Goal: Task Accomplishment & Management: Manage account settings

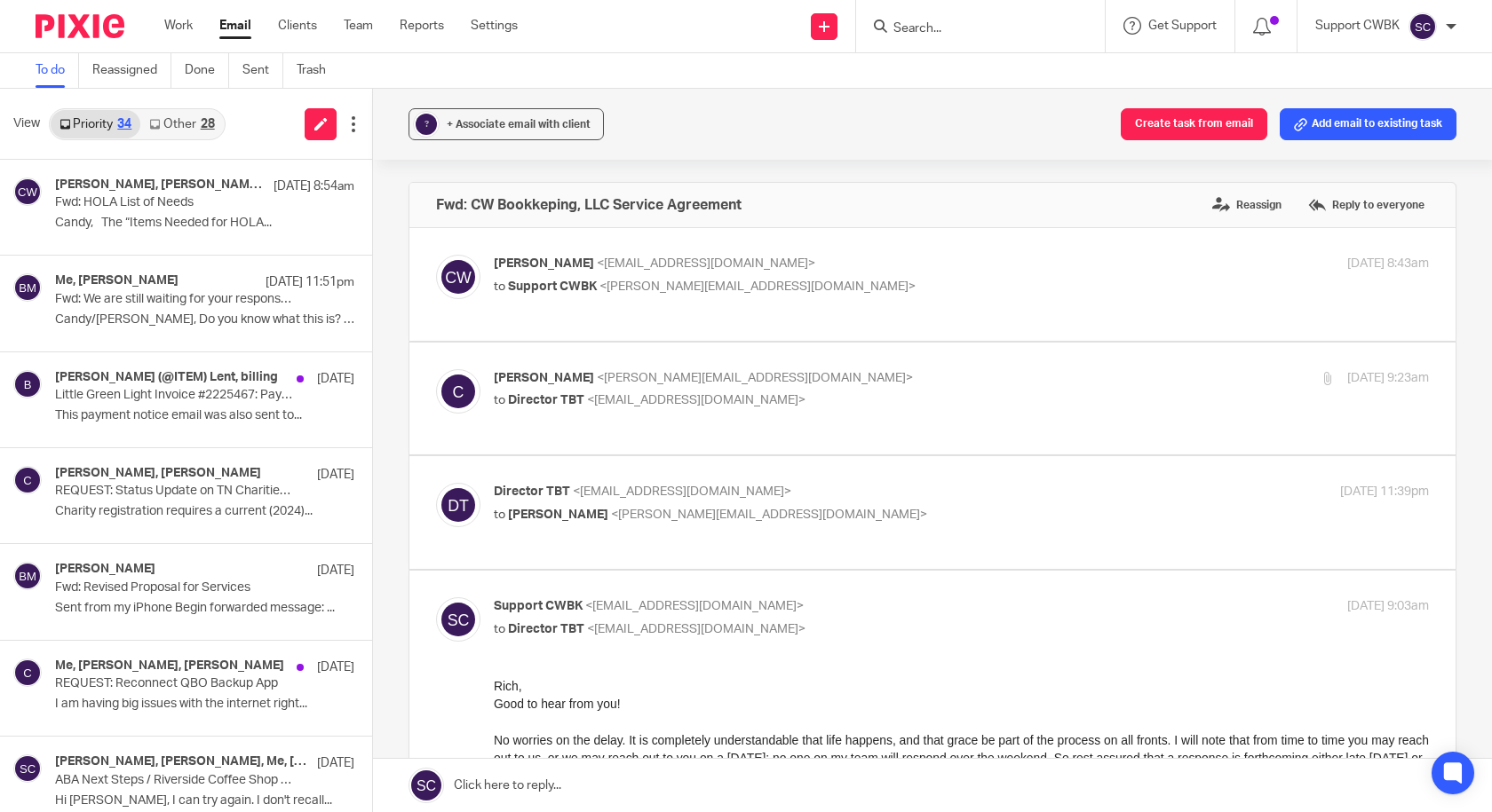
scroll to position [267, 0]
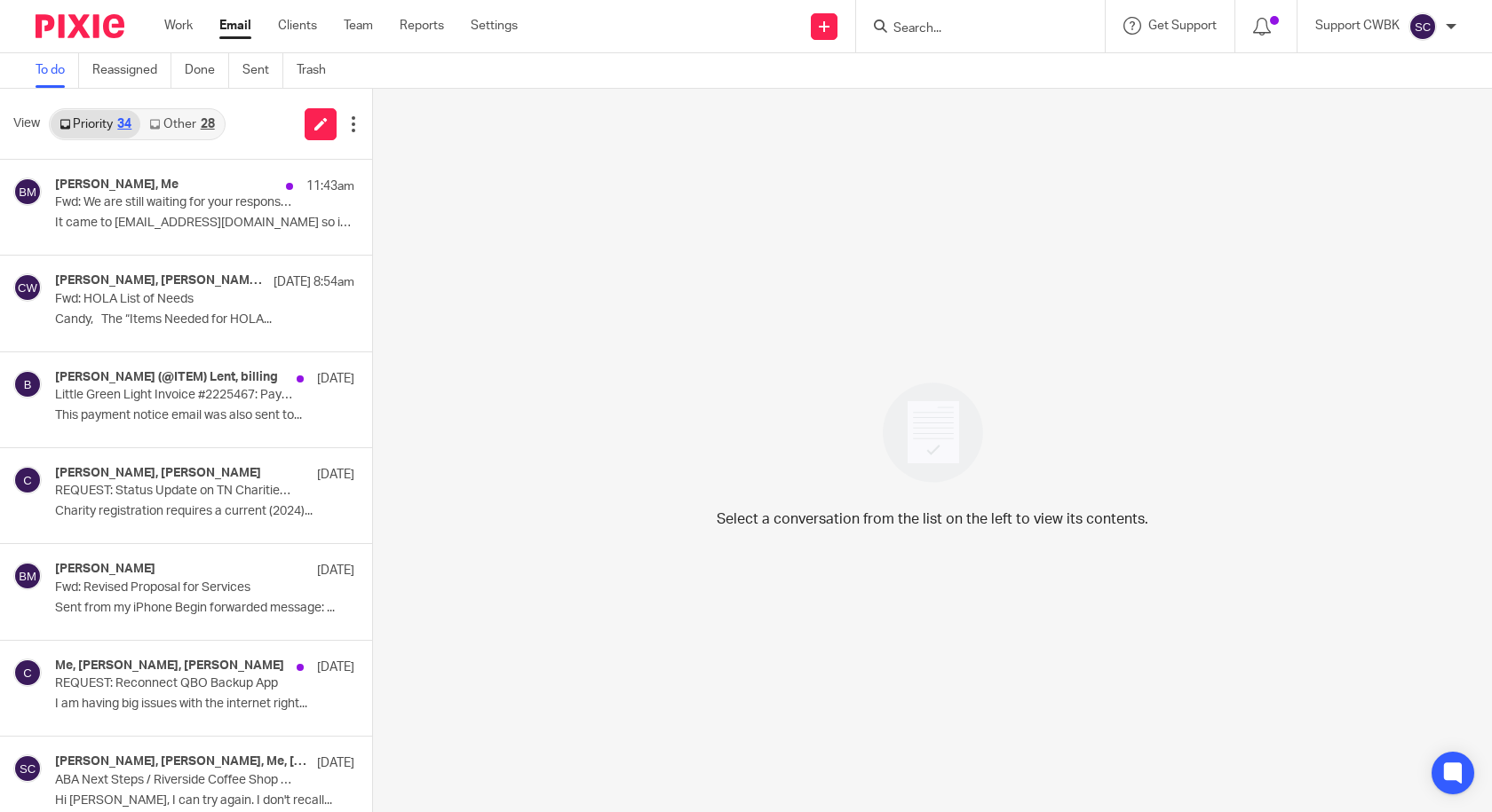
click at [171, 122] on link "Other 28" at bounding box center [182, 123] width 83 height 29
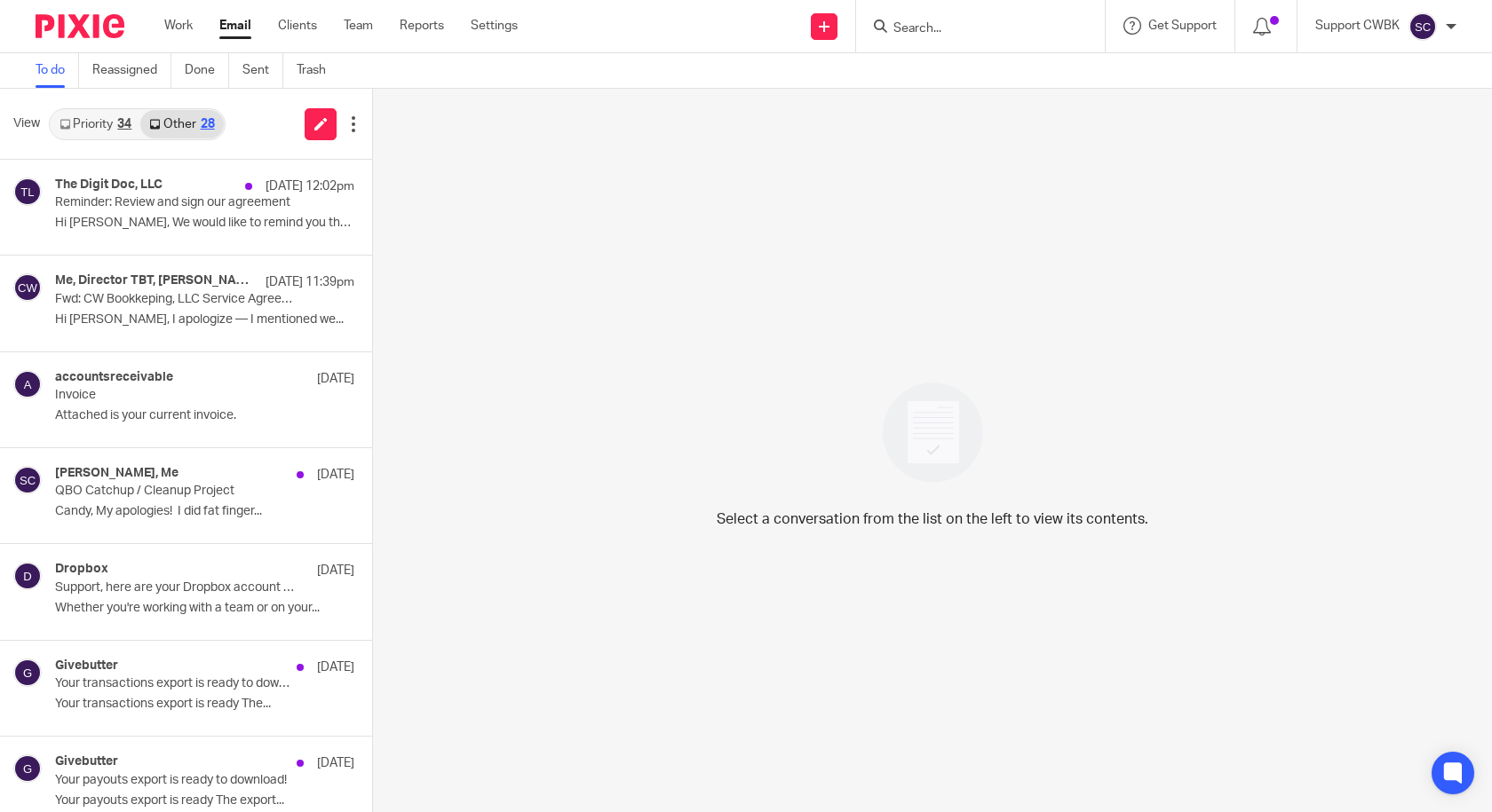
click at [83, 127] on link "Priority 34" at bounding box center [95, 123] width 90 height 29
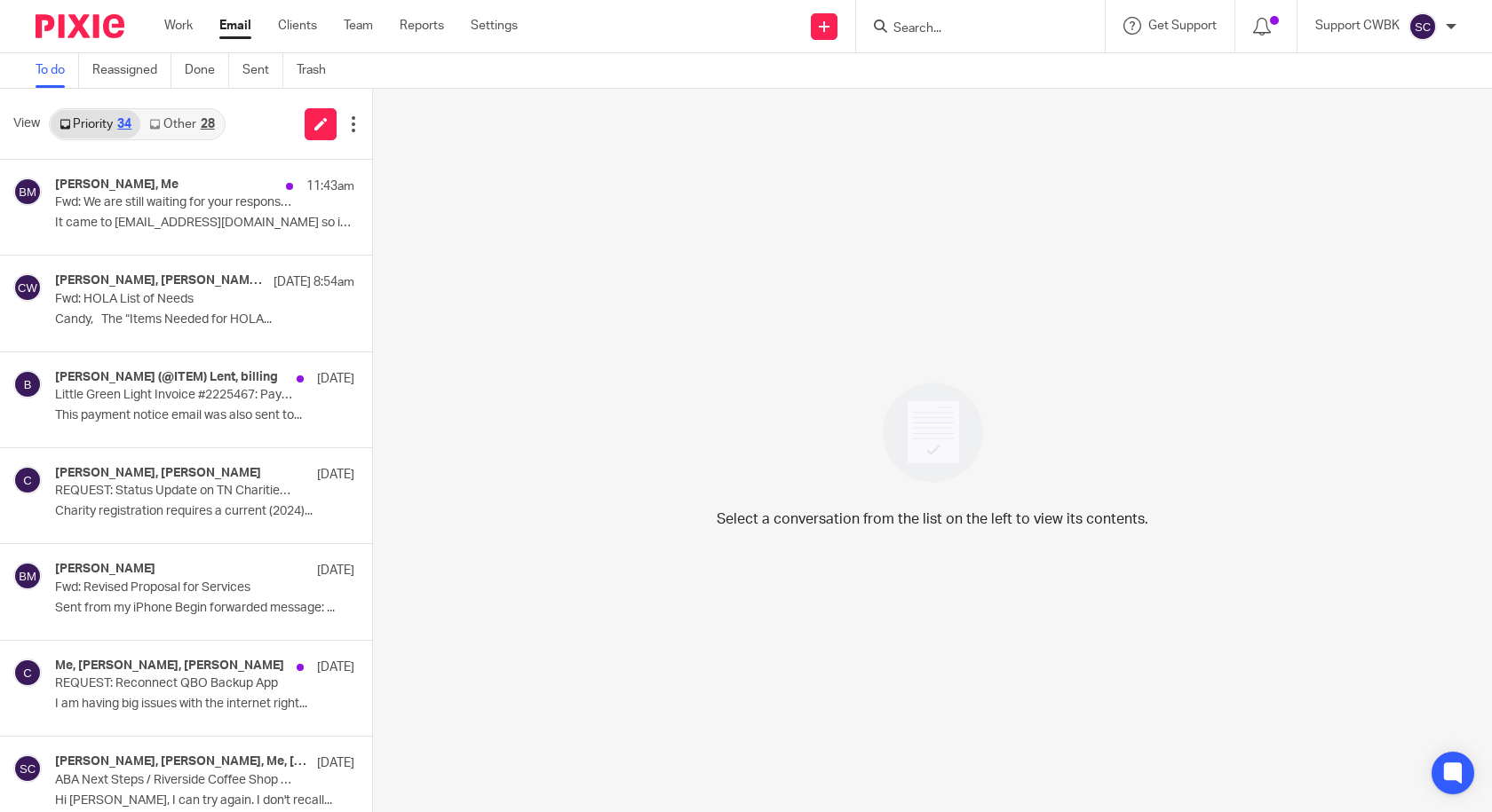
click at [171, 129] on link "Other 28" at bounding box center [182, 123] width 83 height 29
click at [170, 121] on link "Other 29" at bounding box center [182, 123] width 83 height 29
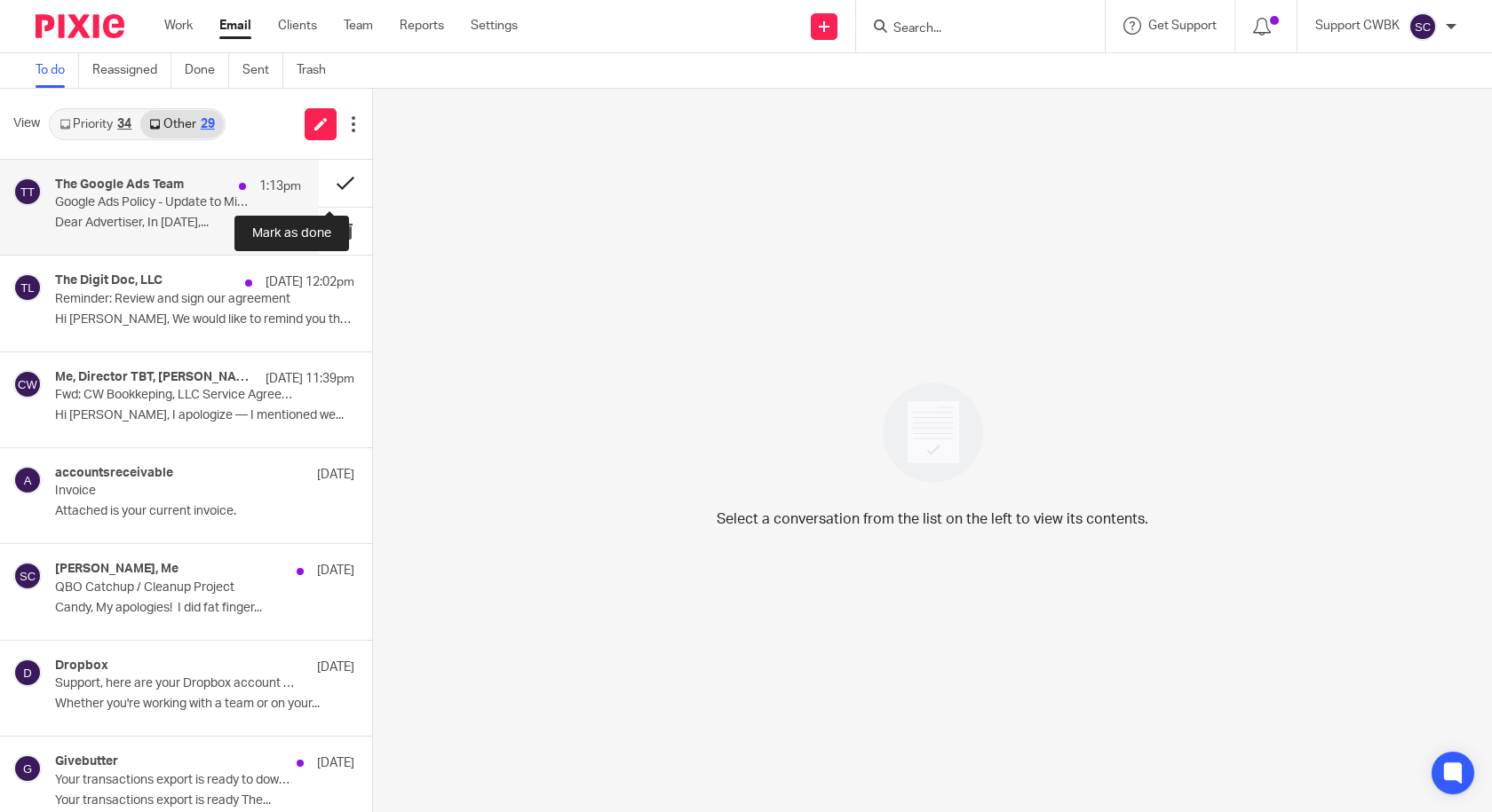
click at [327, 187] on button at bounding box center [346, 184] width 53 height 47
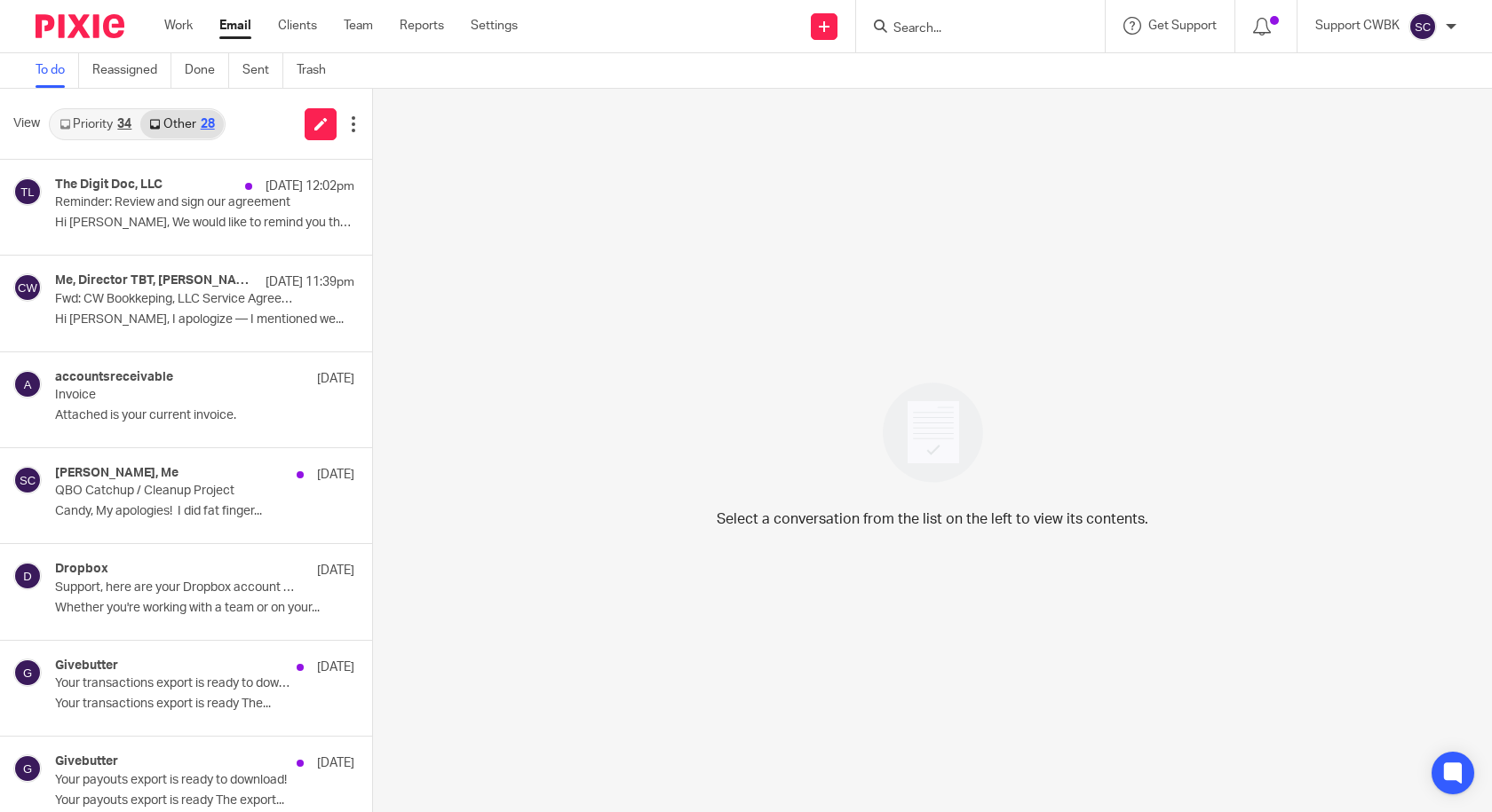
click at [70, 121] on icon at bounding box center [64, 123] width 11 height 11
